Goal: Task Accomplishment & Management: Complete application form

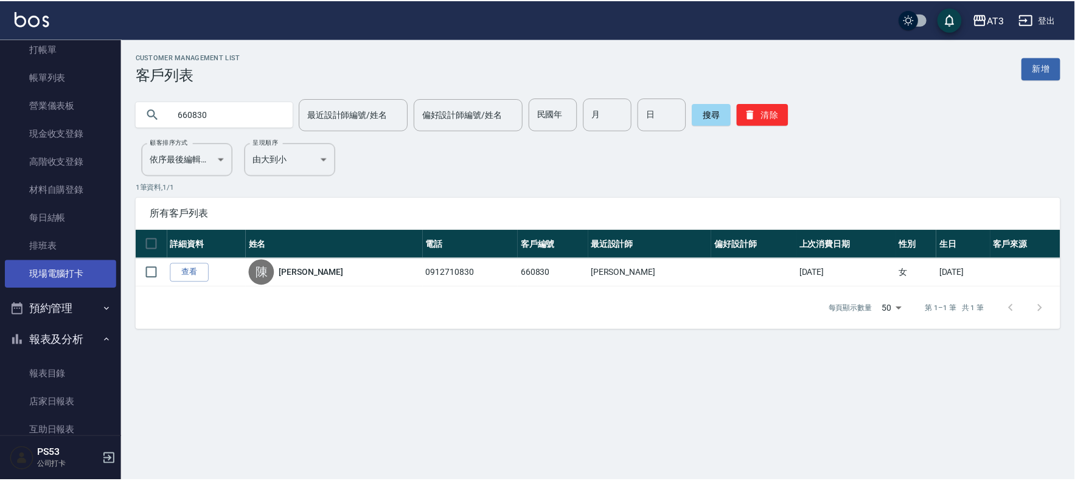
scroll to position [68, 0]
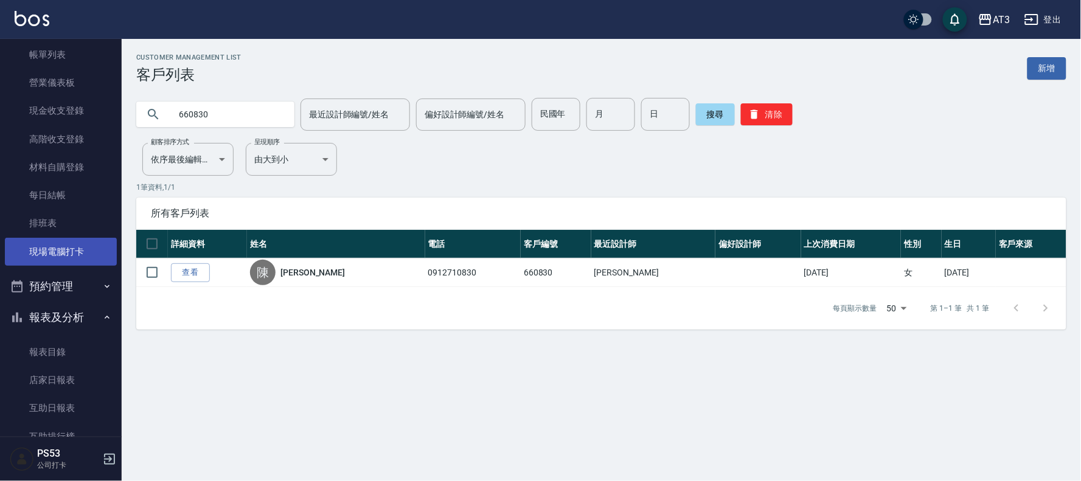
click at [41, 263] on link "現場電腦打卡" at bounding box center [61, 252] width 112 height 28
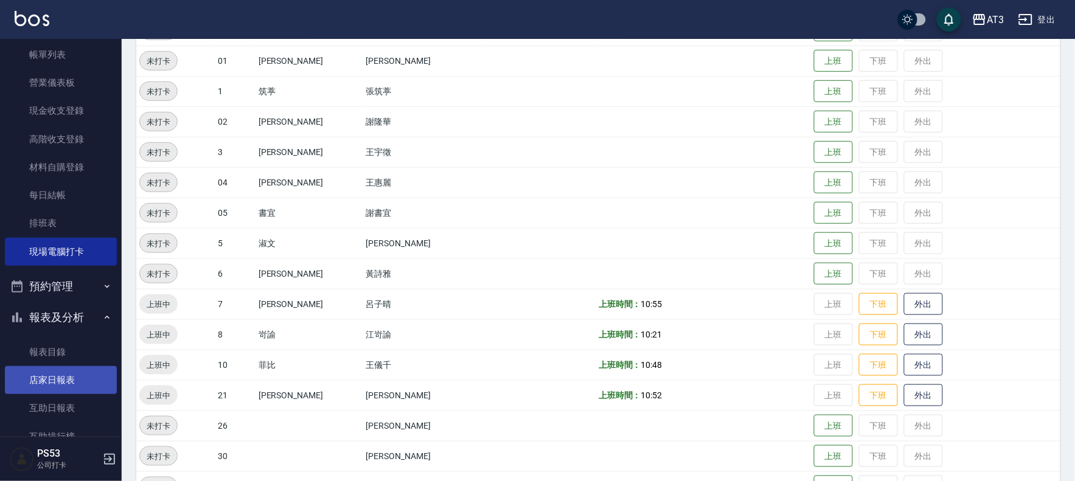
scroll to position [135, 0]
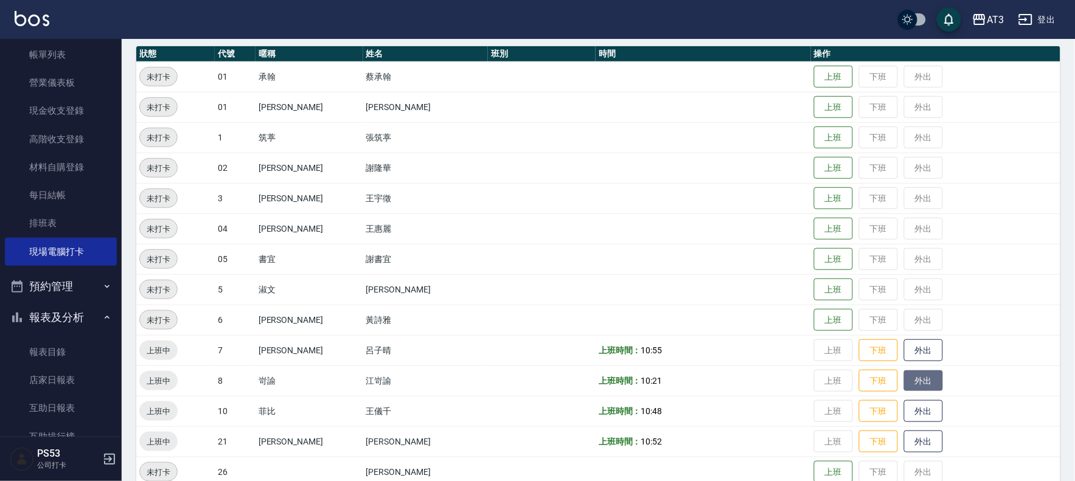
click at [904, 378] on button "外出" at bounding box center [923, 381] width 39 height 21
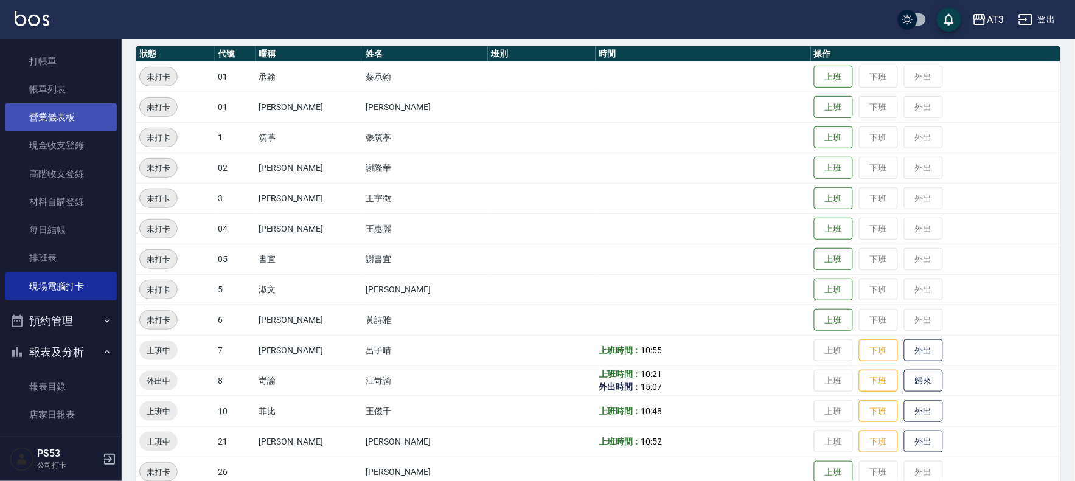
scroll to position [0, 0]
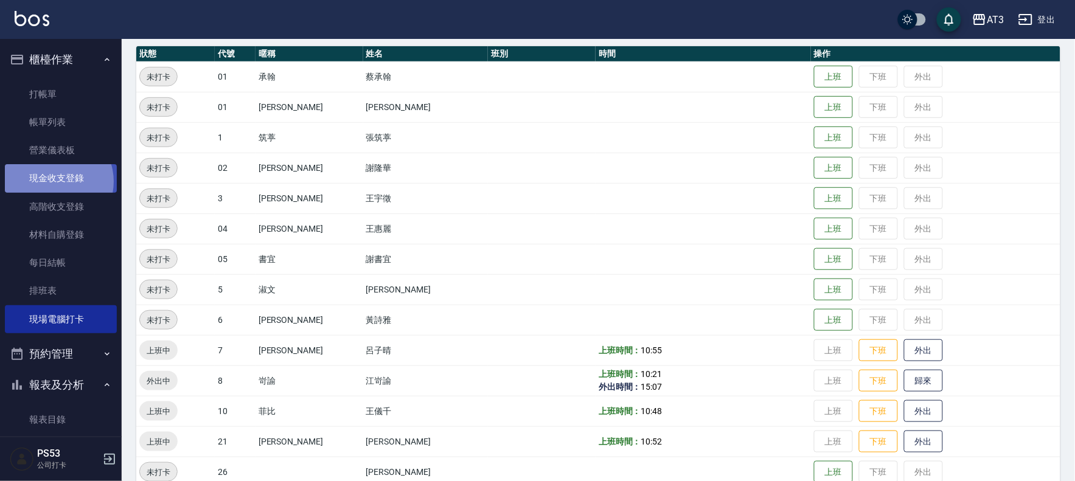
click at [55, 181] on link "現金收支登錄" at bounding box center [61, 178] width 112 height 28
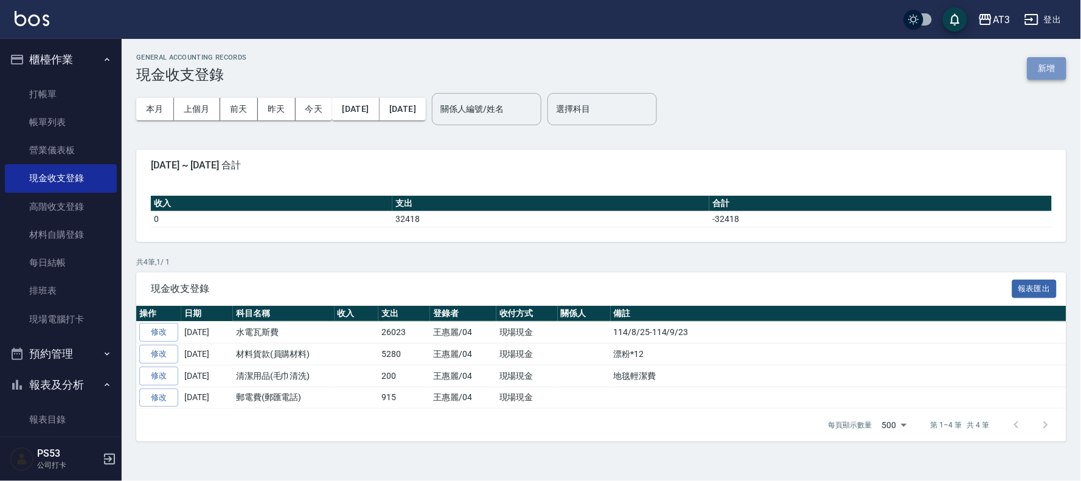
click at [1048, 71] on button "新增" at bounding box center [1047, 68] width 39 height 23
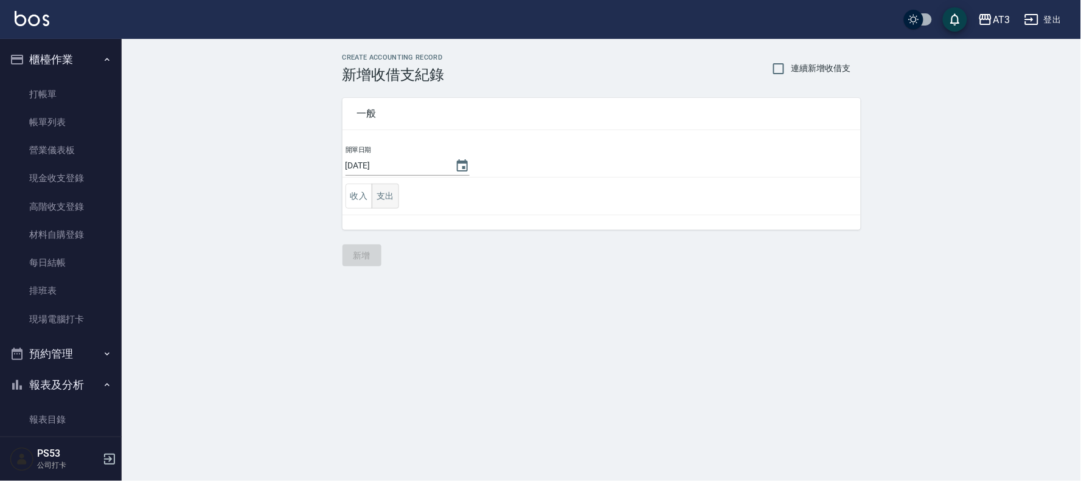
click at [390, 197] on button "支出" at bounding box center [385, 196] width 27 height 25
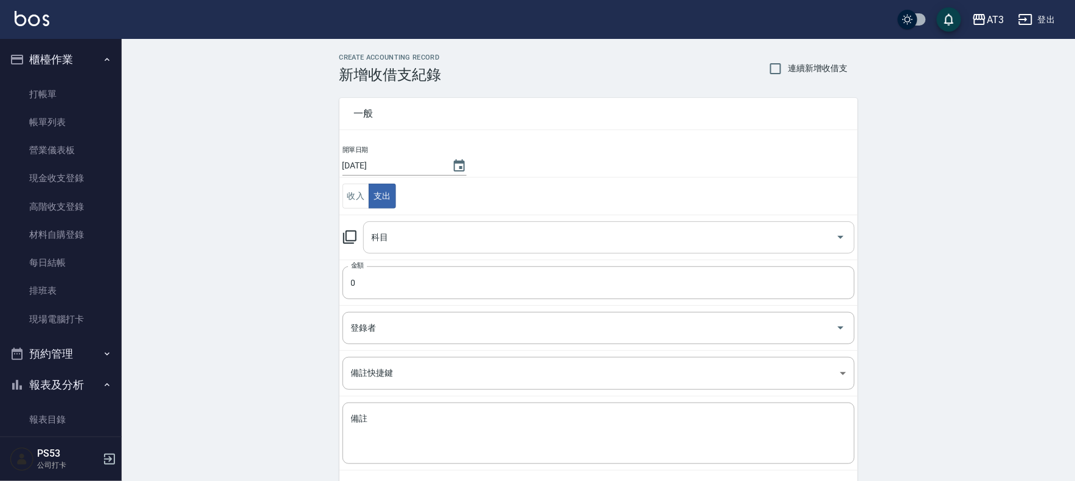
click at [408, 239] on input "科目" at bounding box center [600, 237] width 462 height 21
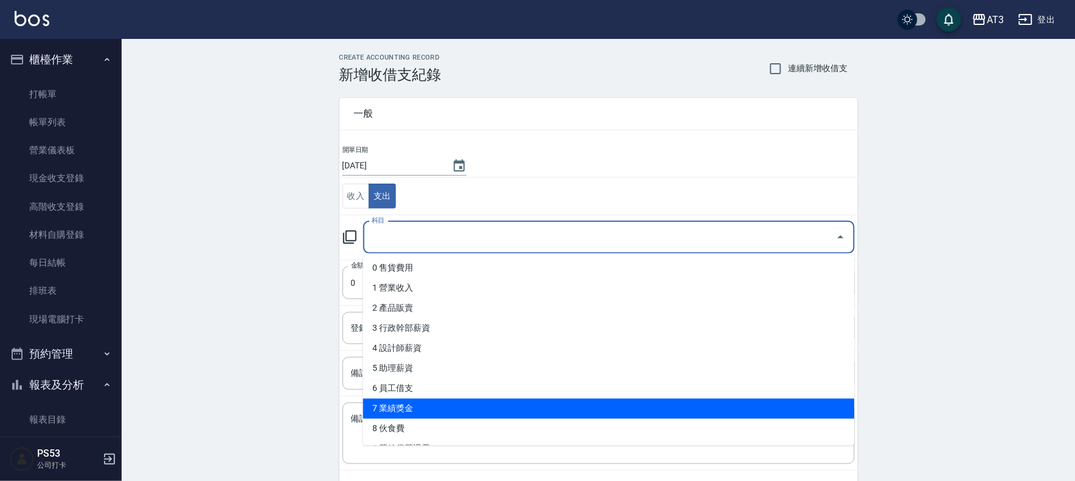
click at [440, 404] on li "7 業績獎金" at bounding box center [609, 409] width 492 height 20
type input "7 業績獎金"
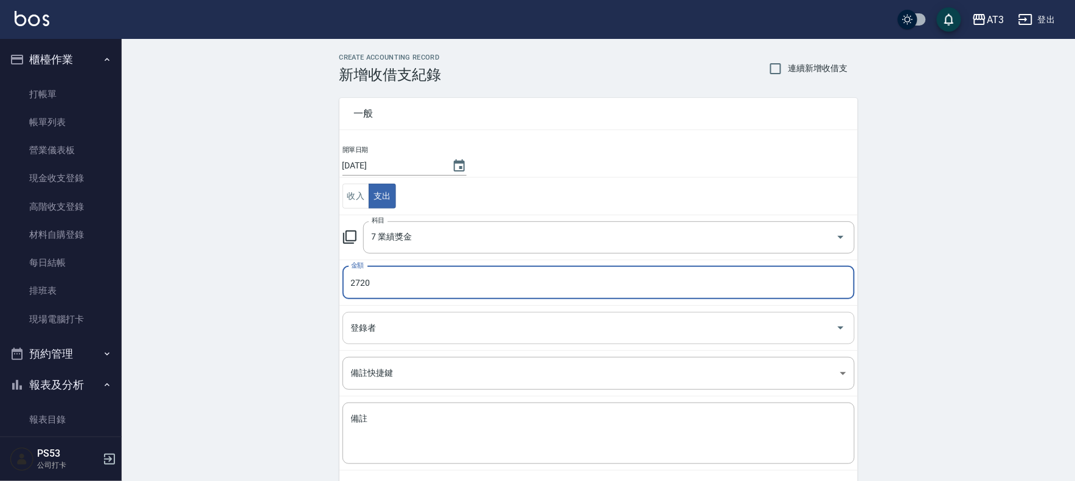
type input "2720"
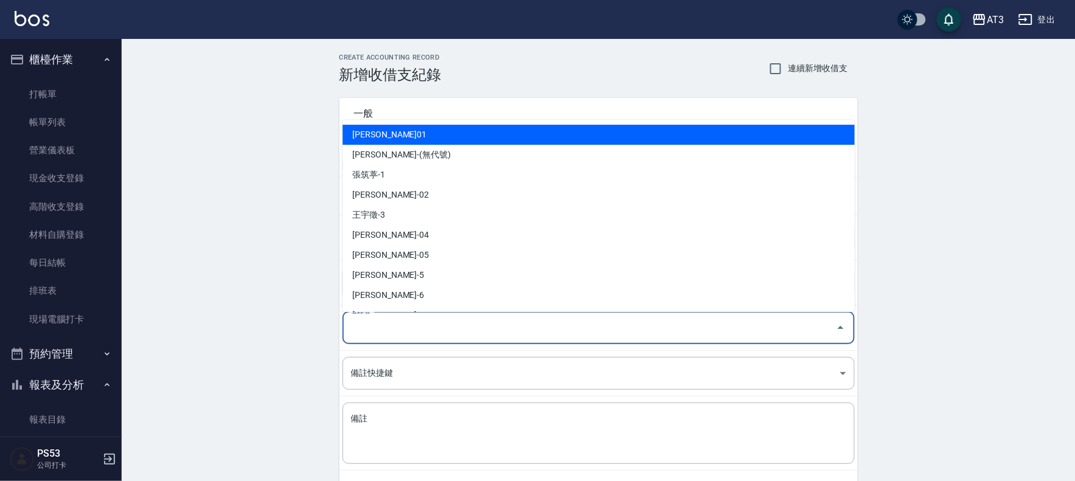
click at [451, 331] on input "登錄者" at bounding box center [589, 328] width 483 height 21
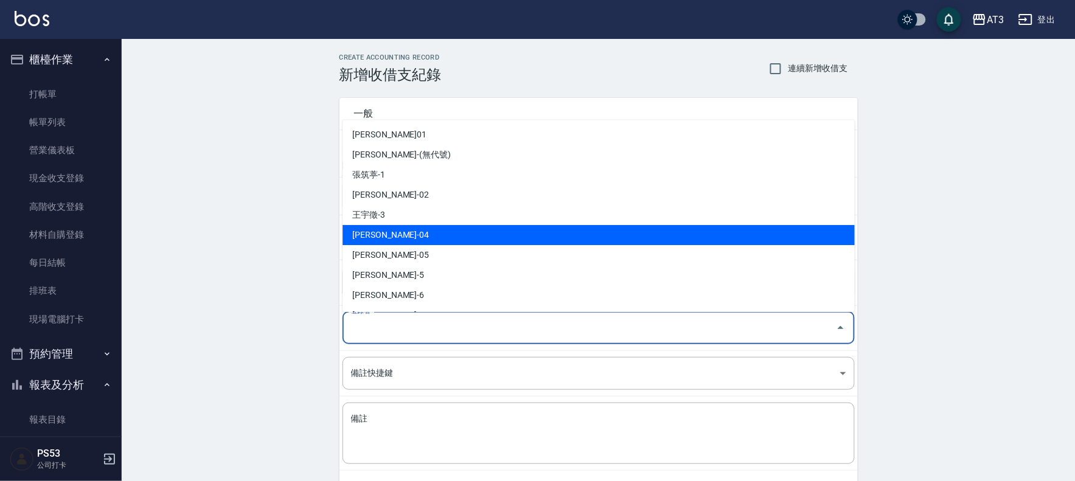
click at [473, 243] on li "[PERSON_NAME]-04" at bounding box center [599, 235] width 512 height 20
type input "[PERSON_NAME]-04"
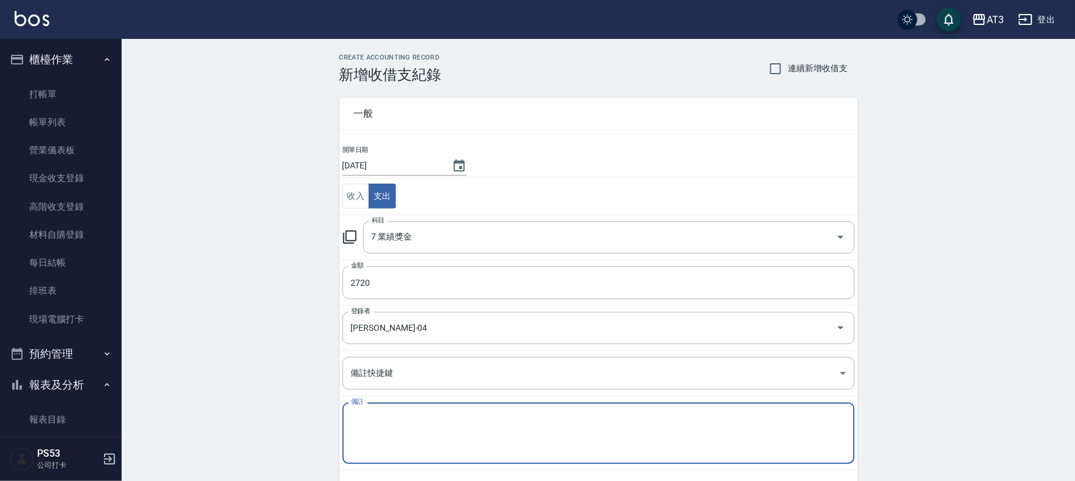
click at [411, 419] on textarea "備註" at bounding box center [598, 433] width 495 height 41
click at [377, 417] on textarea "2720+1200" at bounding box center [598, 433] width 495 height 41
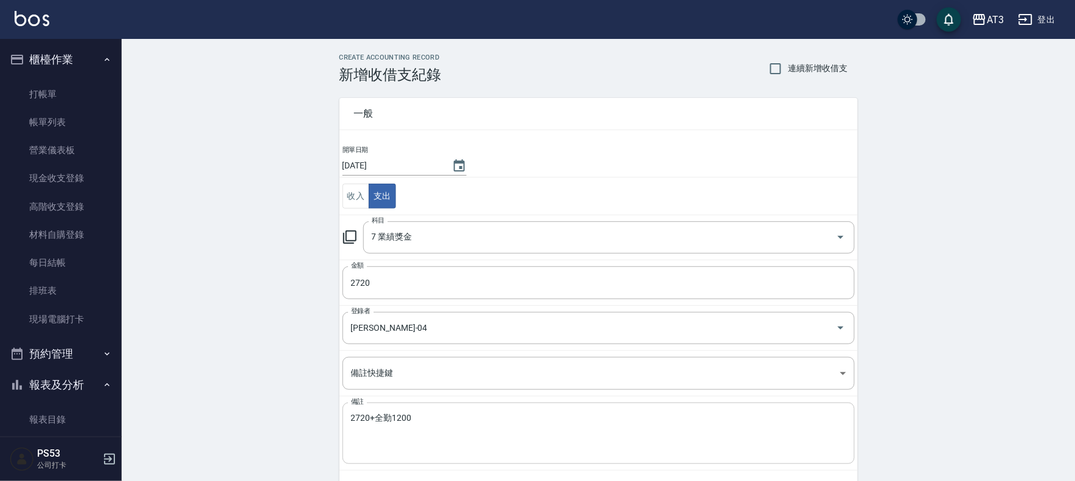
click at [519, 406] on div "2720+全勤1200 x 備註" at bounding box center [599, 433] width 512 height 61
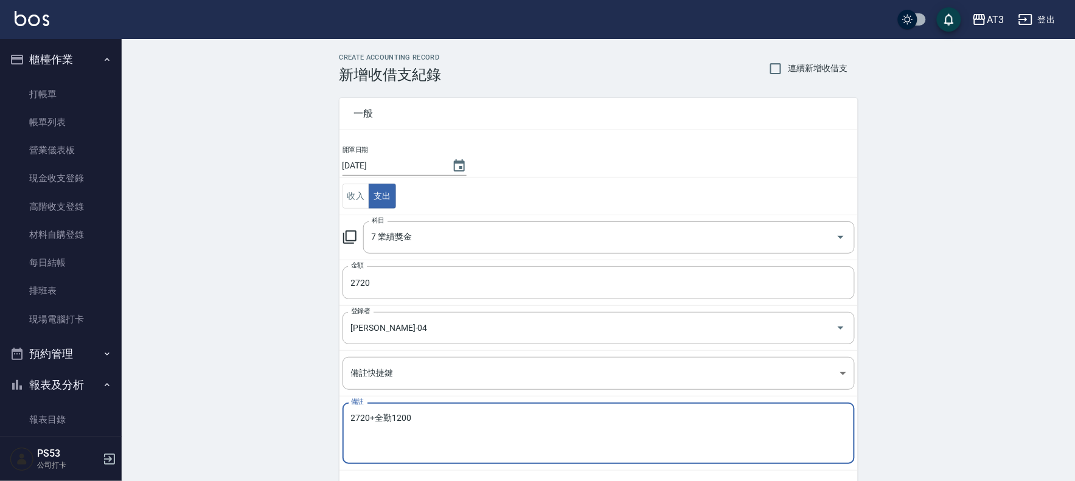
click at [444, 414] on textarea "2720+全勤1200" at bounding box center [598, 433] width 495 height 41
type textarea "2720+全勤[DEMOGRAPHIC_DATA]+生日200"
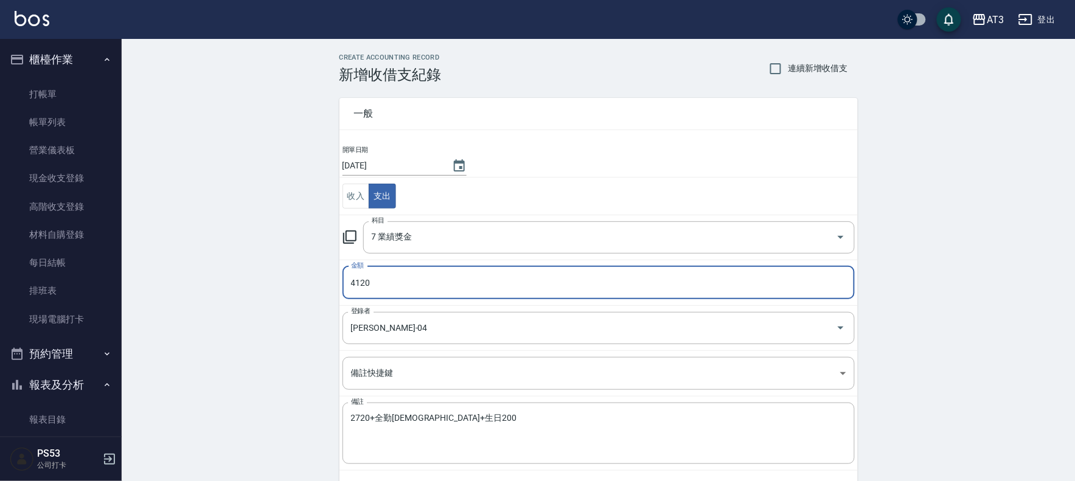
type input "4120"
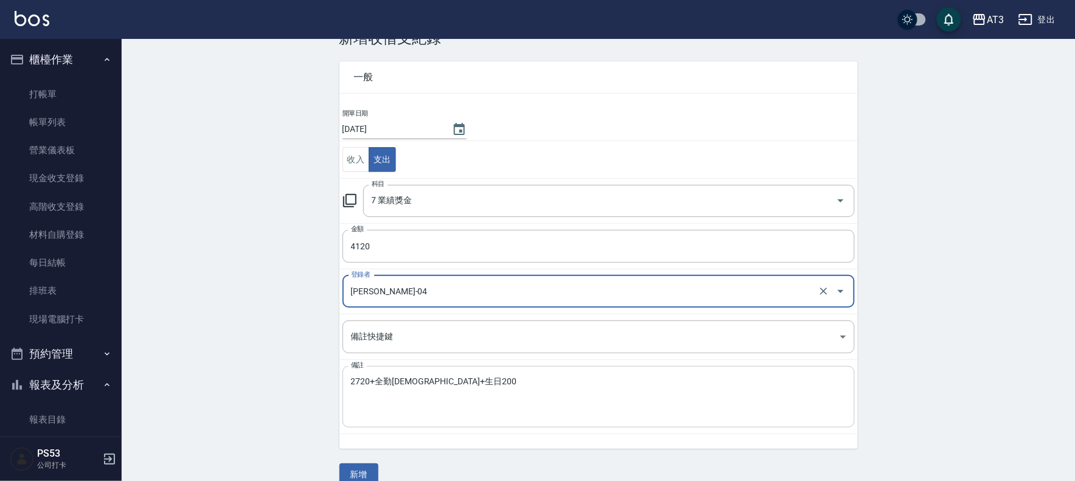
scroll to position [56, 0]
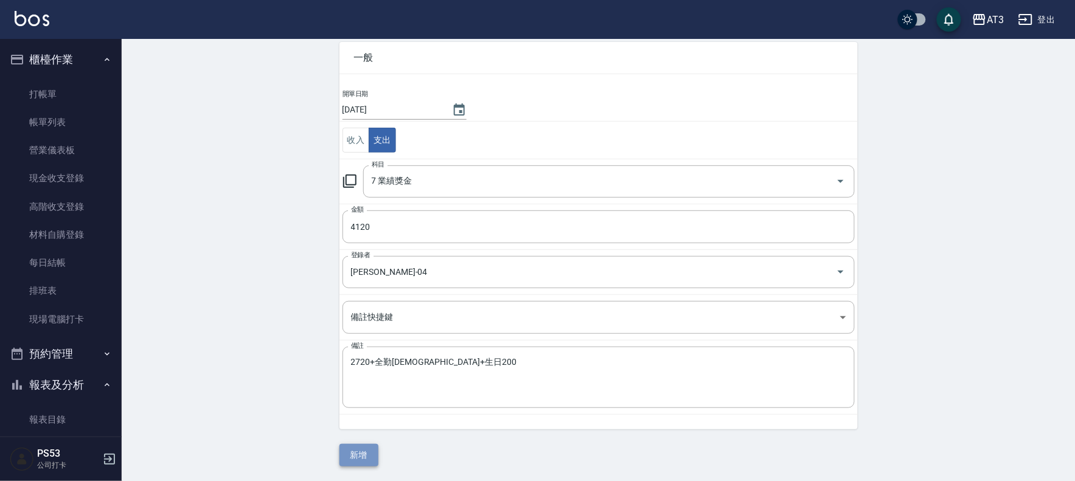
click at [378, 451] on button "新增" at bounding box center [358, 455] width 39 height 23
